Goal: Task Accomplishment & Management: Manage account settings

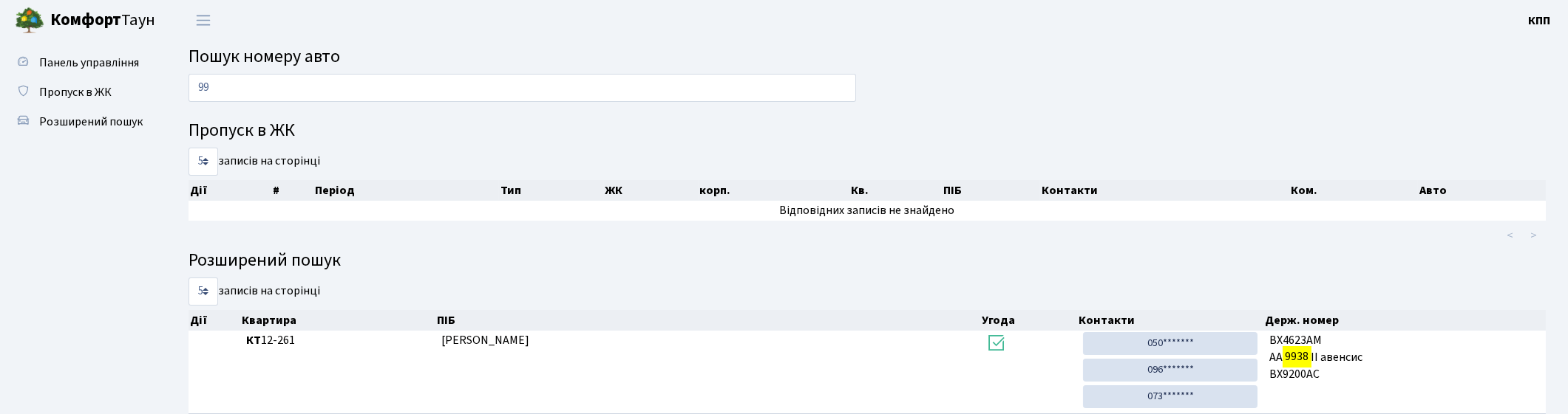
type input "9"
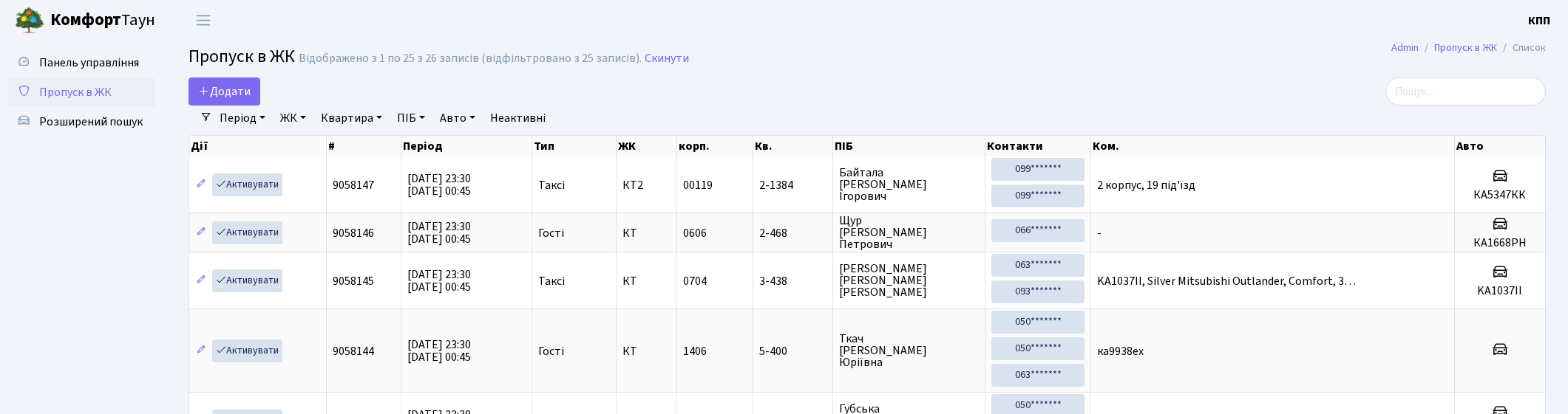
select select "25"
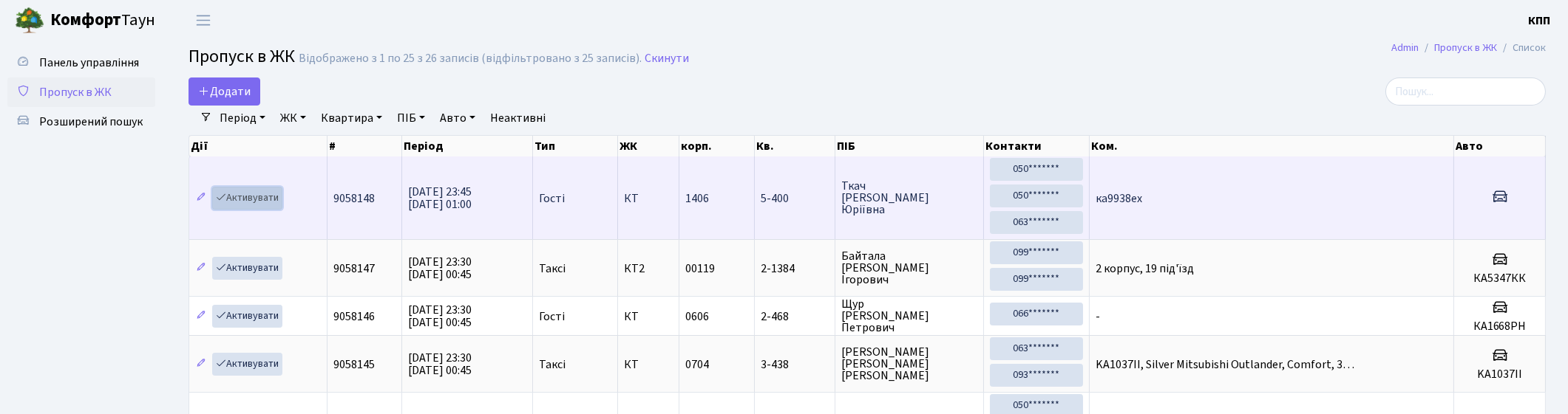
click at [245, 195] on link "Активувати" at bounding box center [247, 198] width 70 height 23
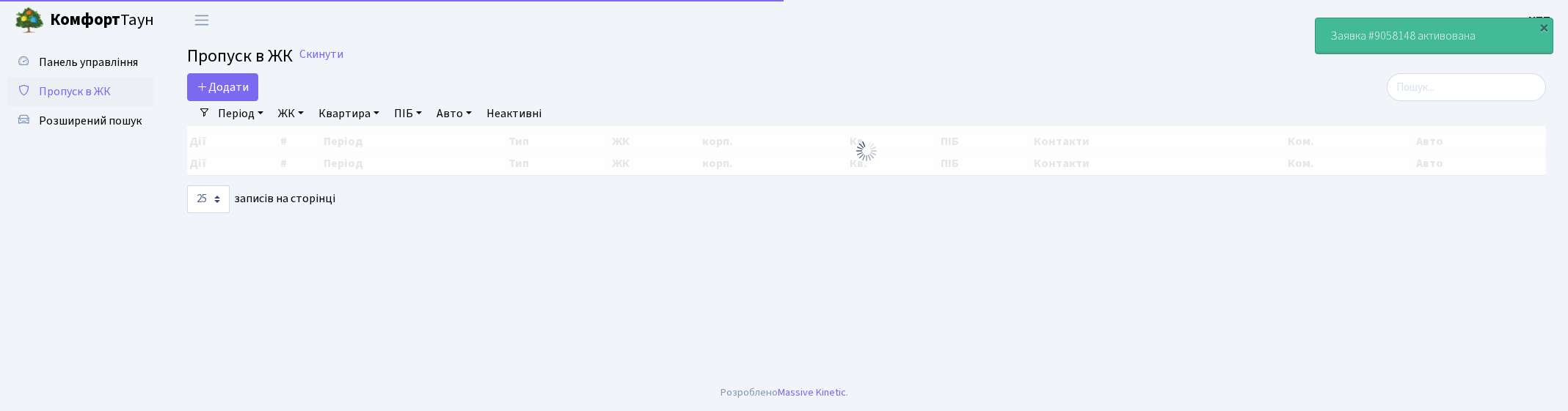
select select "25"
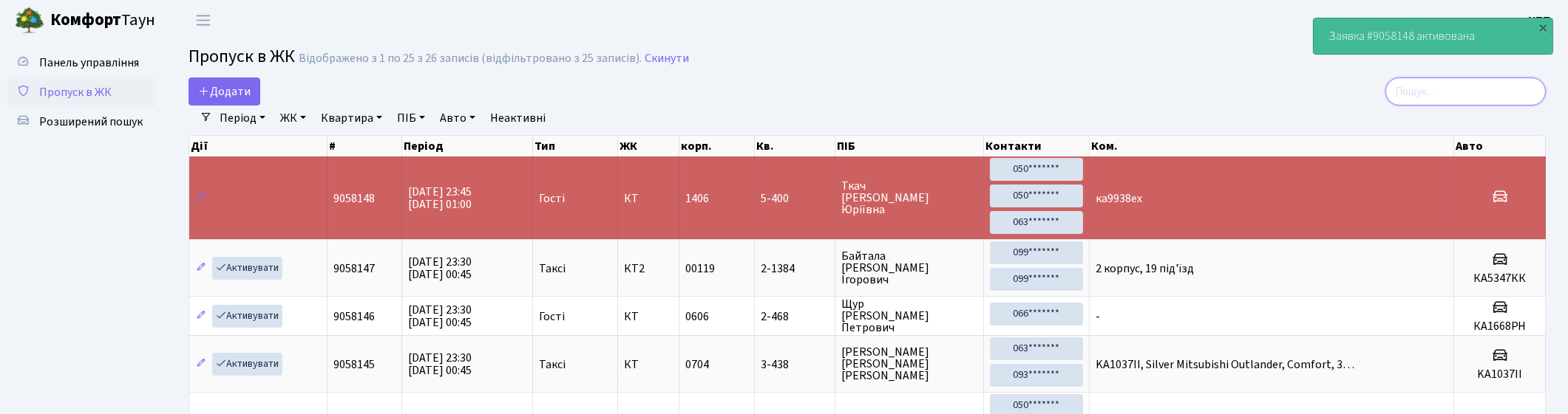
click at [1529, 92] on input "search" at bounding box center [1465, 91] width 160 height 28
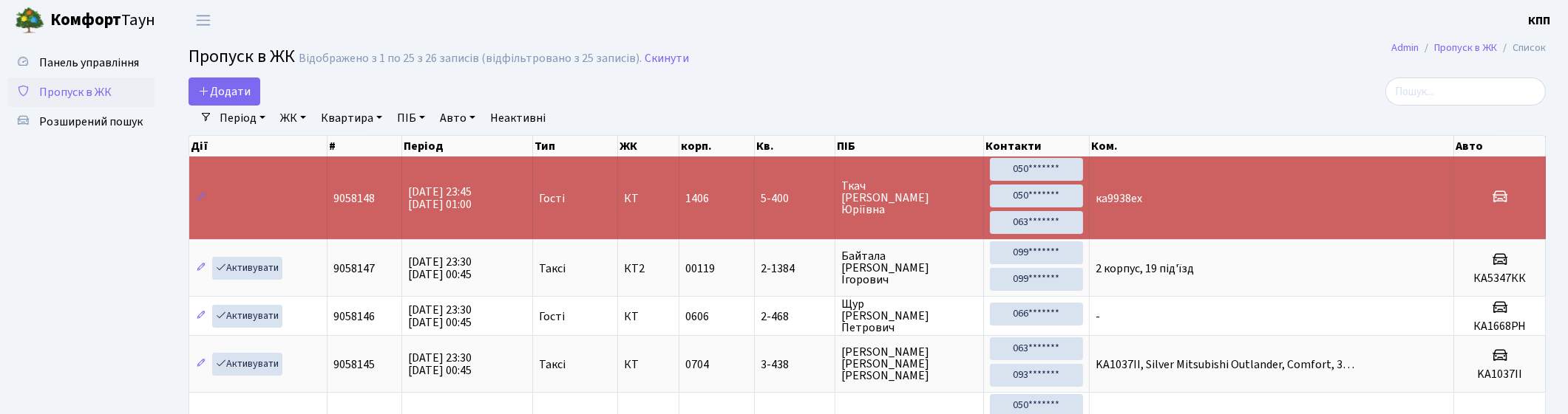
click at [1229, 204] on td "ка9938ех" at bounding box center [1271, 198] width 365 height 83
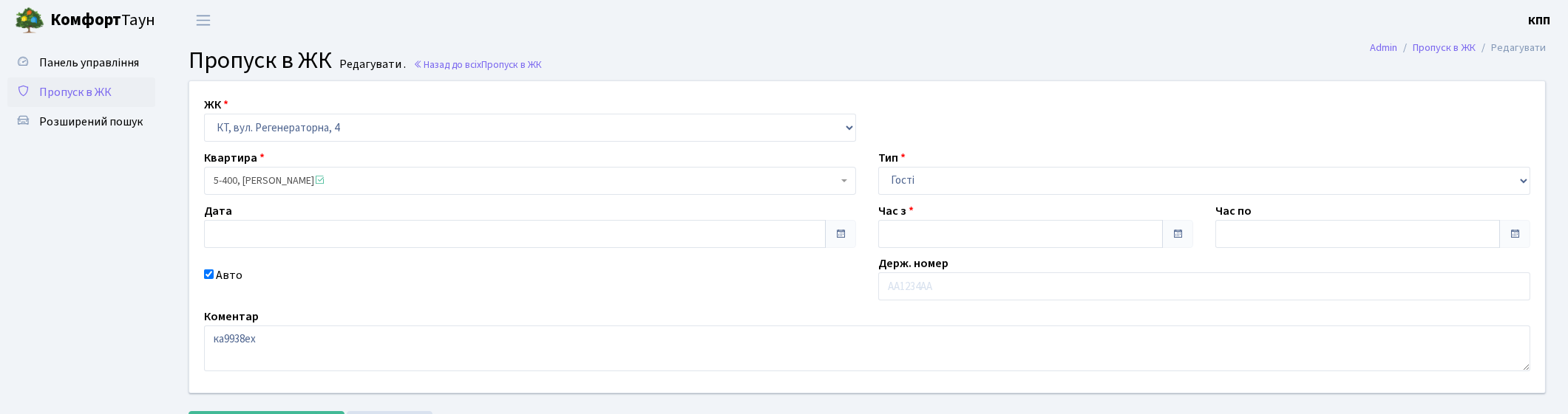
type input "09.10.2025"
type input "23:45"
type input "01:00"
checkbox input "true"
click at [943, 293] on input "text" at bounding box center [1204, 286] width 652 height 28
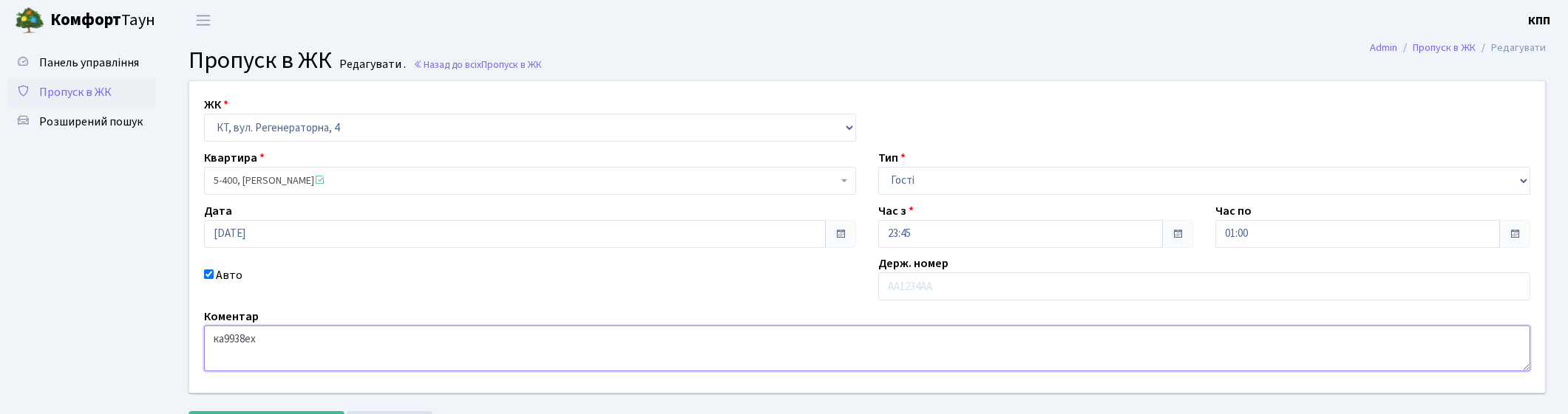
click at [208, 338] on textarea "ка9938ех" at bounding box center [867, 348] width 1326 height 45
drag, startPoint x: 208, startPoint y: 338, endPoint x: 259, endPoint y: 339, distance: 51.0
click at [259, 339] on textarea "ка9938ех" at bounding box center [867, 348] width 1326 height 45
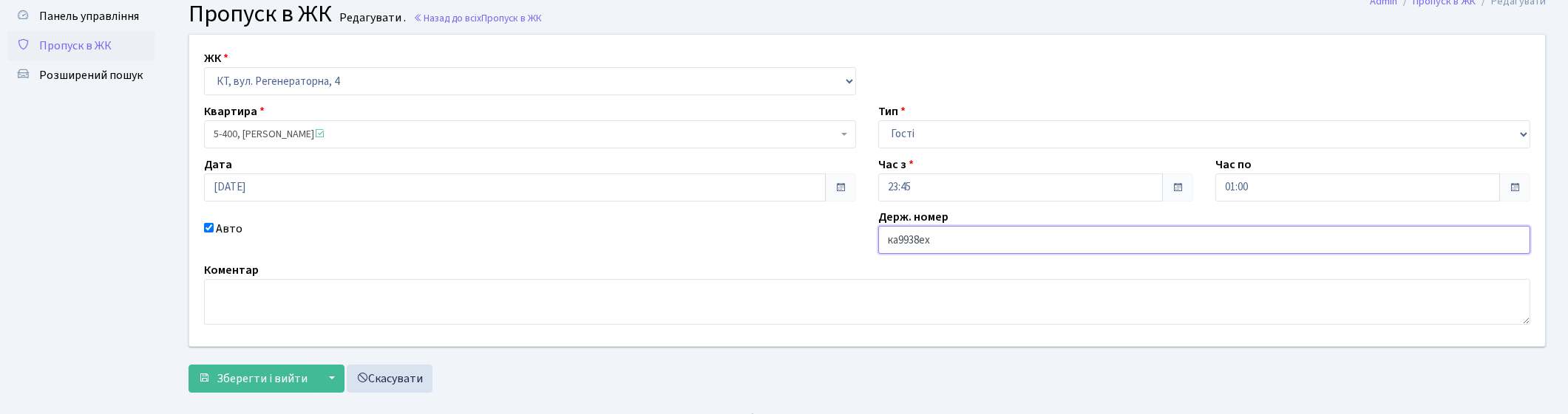
scroll to position [69, 0]
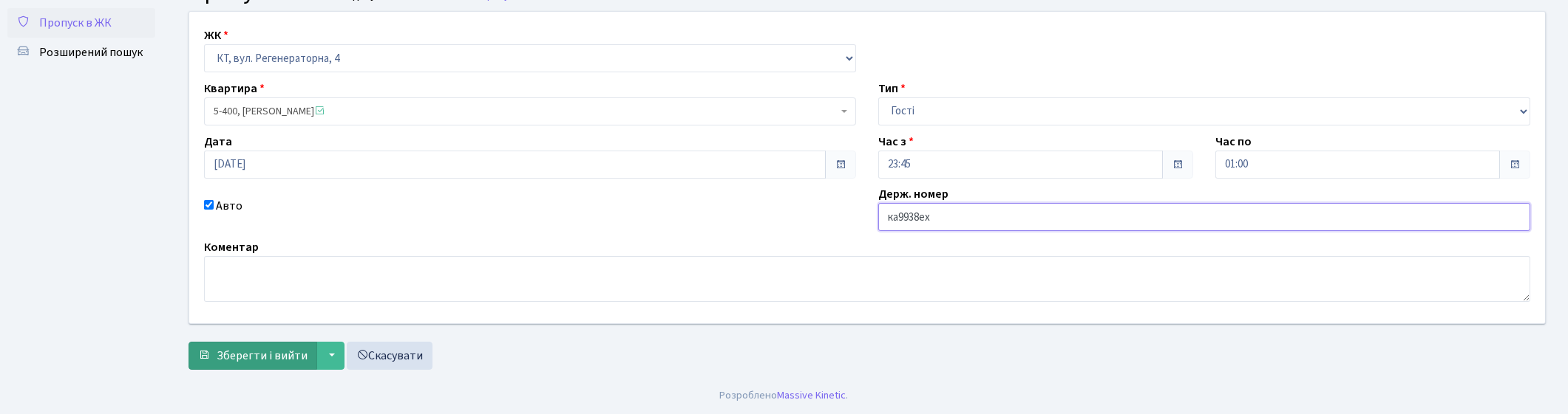
type input "ка9938ех"
click at [257, 360] on span "Зберегти і вийти" at bounding box center [262, 356] width 91 height 16
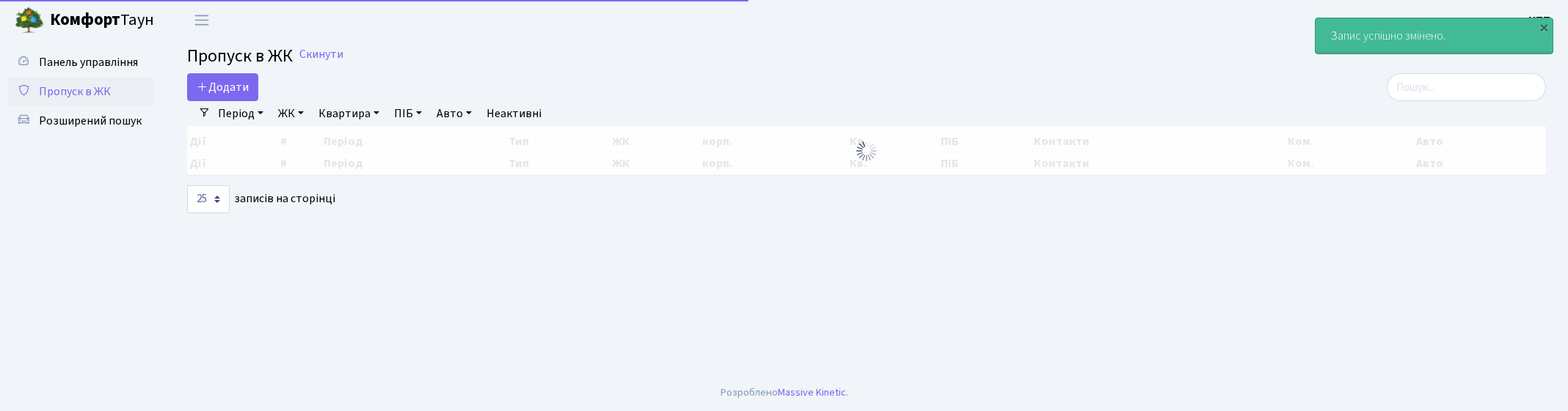
select select "25"
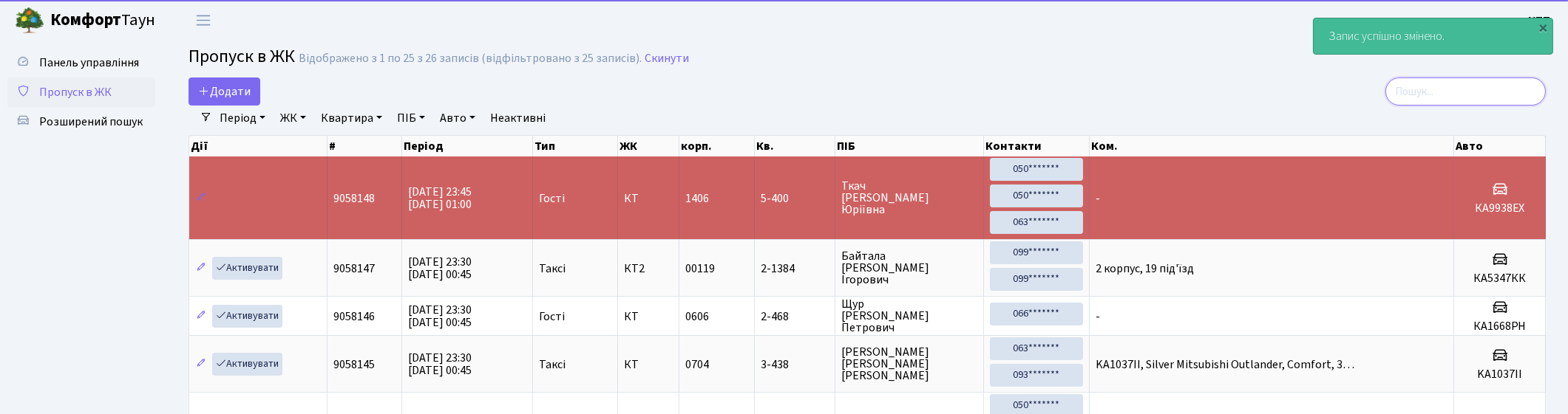
click at [1521, 91] on input "search" at bounding box center [1465, 91] width 160 height 28
